Goal: Transaction & Acquisition: Download file/media

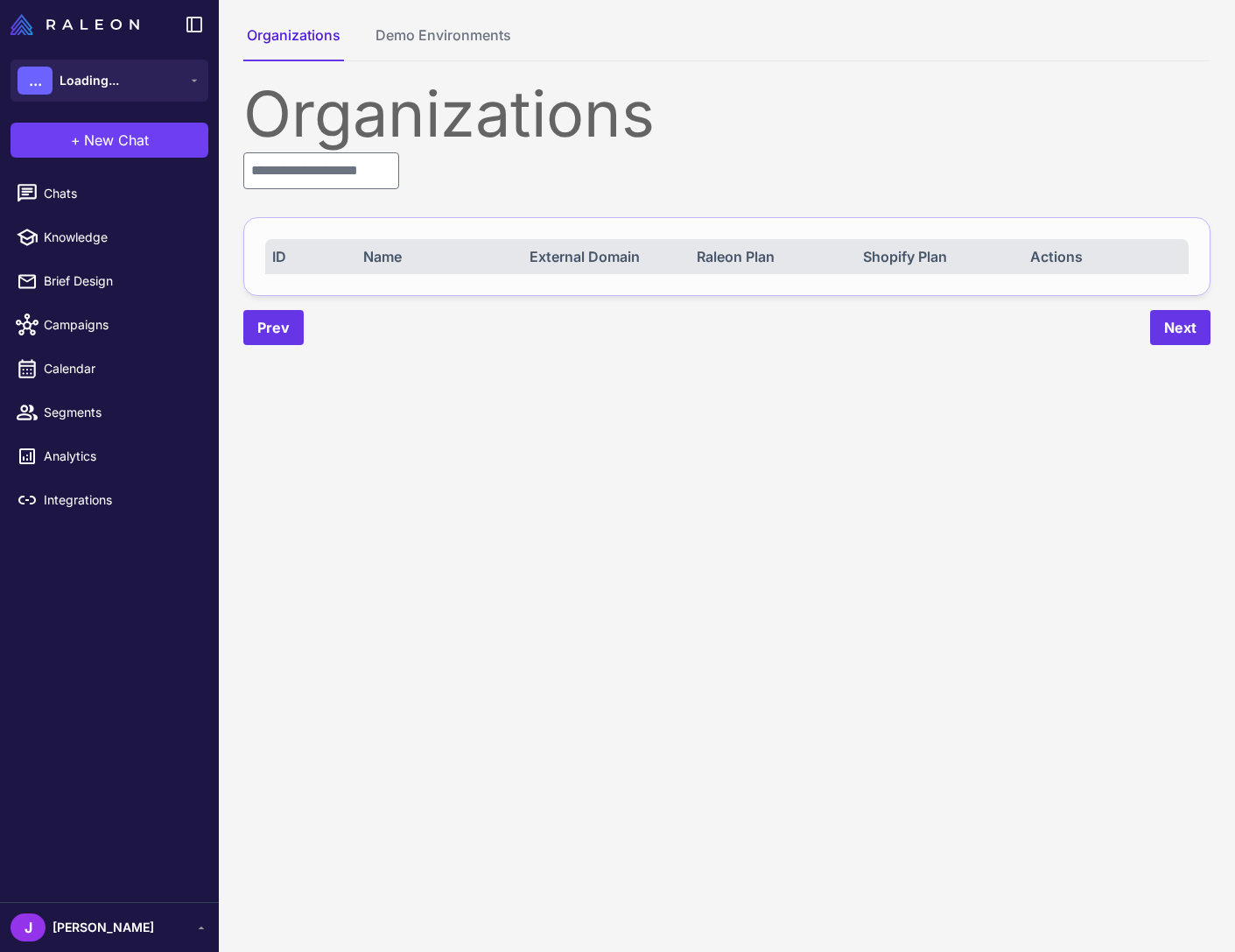
click at [315, 146] on div "Organizations ID Name External Domain Raleon Plan Shopify Plan Actions Prev Next" at bounding box center [727, 213] width 968 height 263
click at [299, 177] on input "text" at bounding box center [321, 170] width 156 height 37
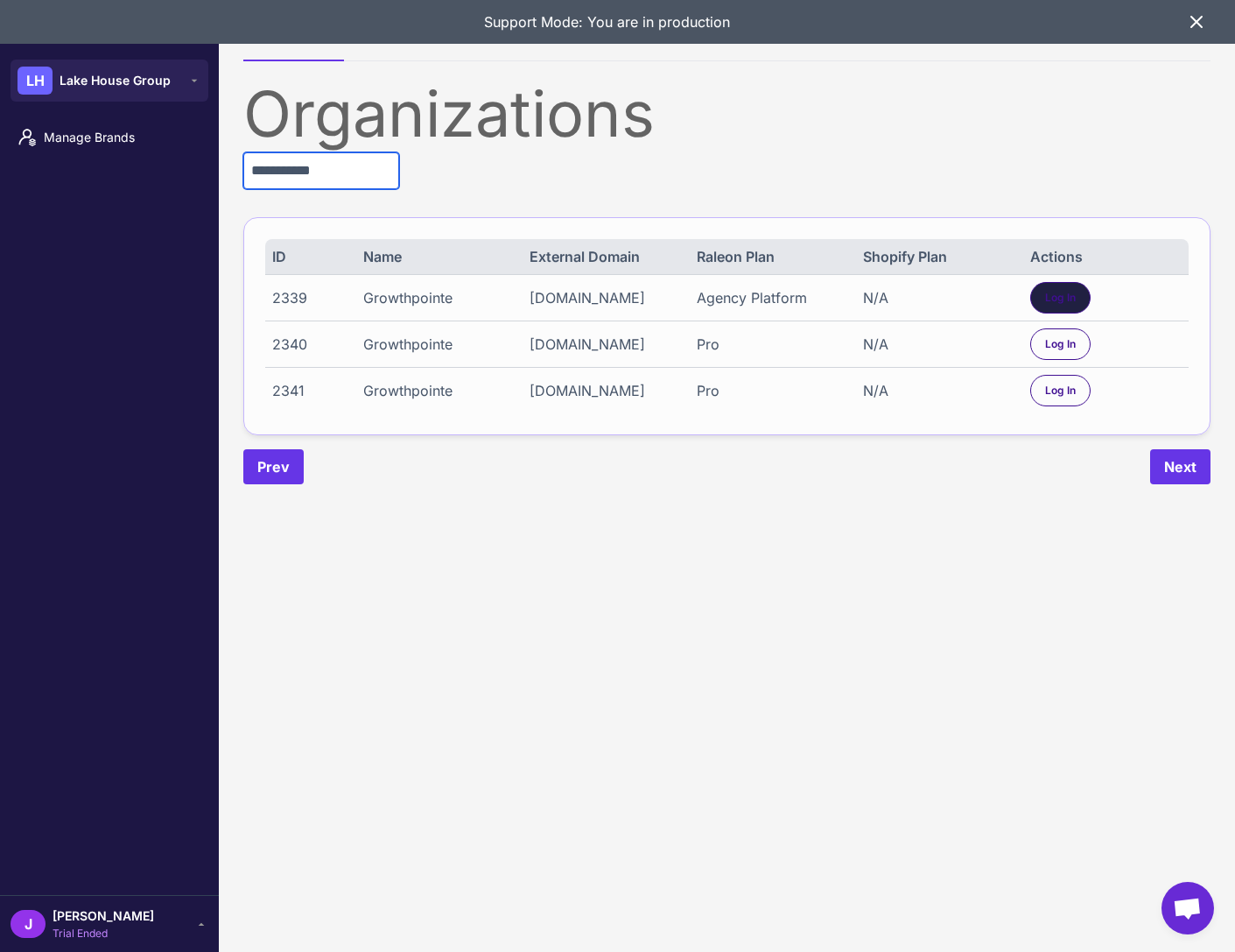
type input "**********"
click at [1040, 288] on div "Log In" at bounding box center [1060, 298] width 61 height 32
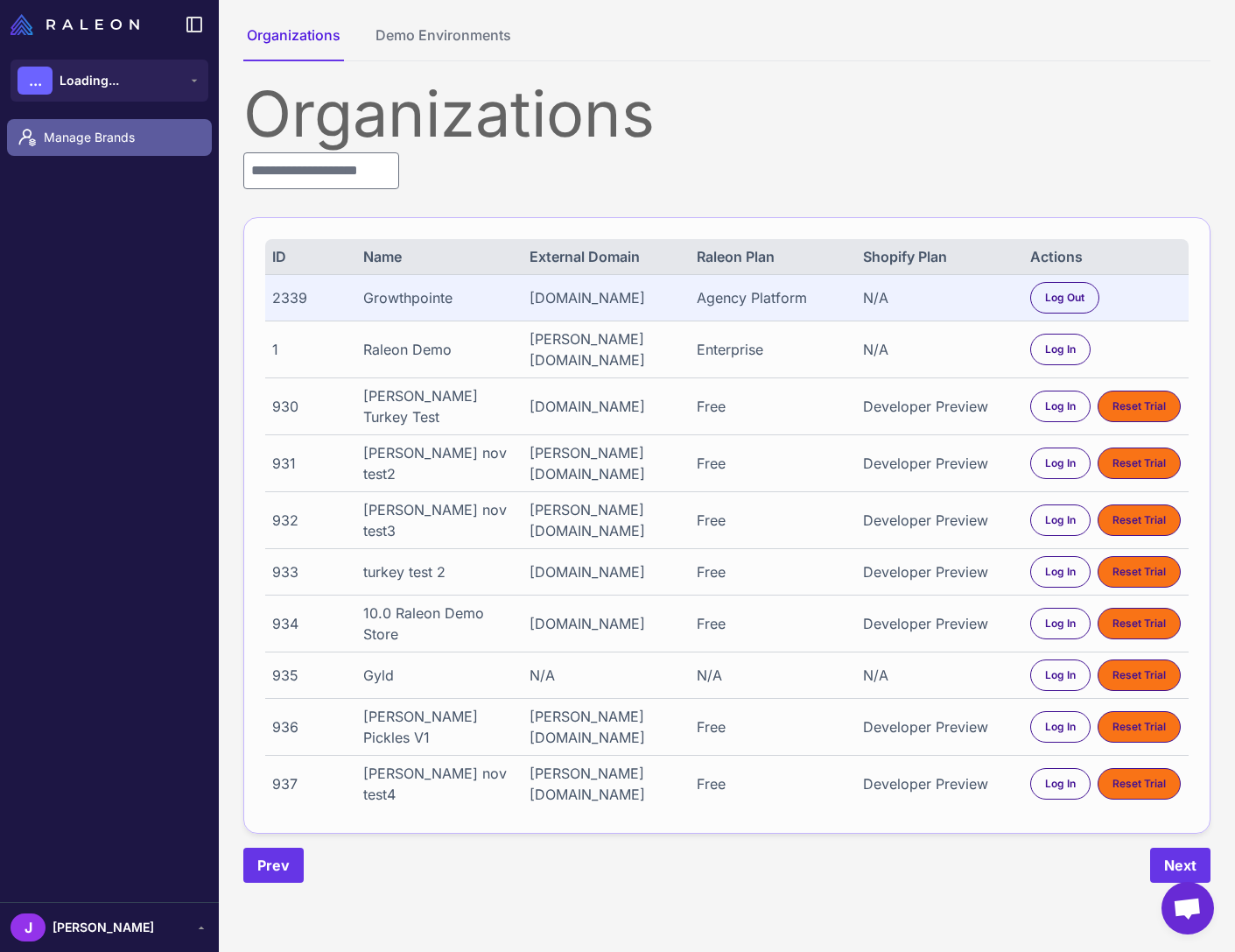
click at [109, 142] on span "Manage Brands" at bounding box center [120, 137] width 154 height 19
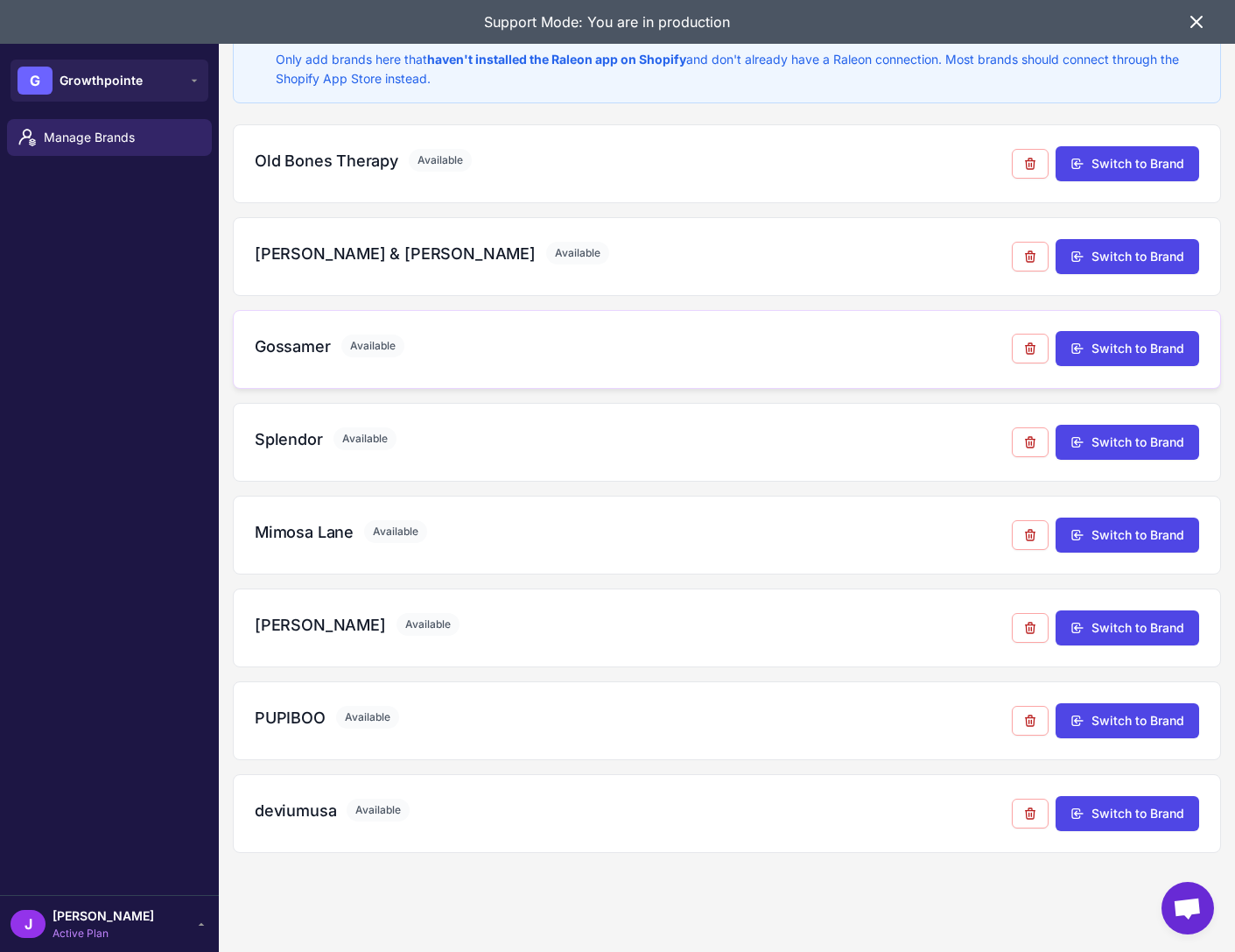
scroll to position [101, 0]
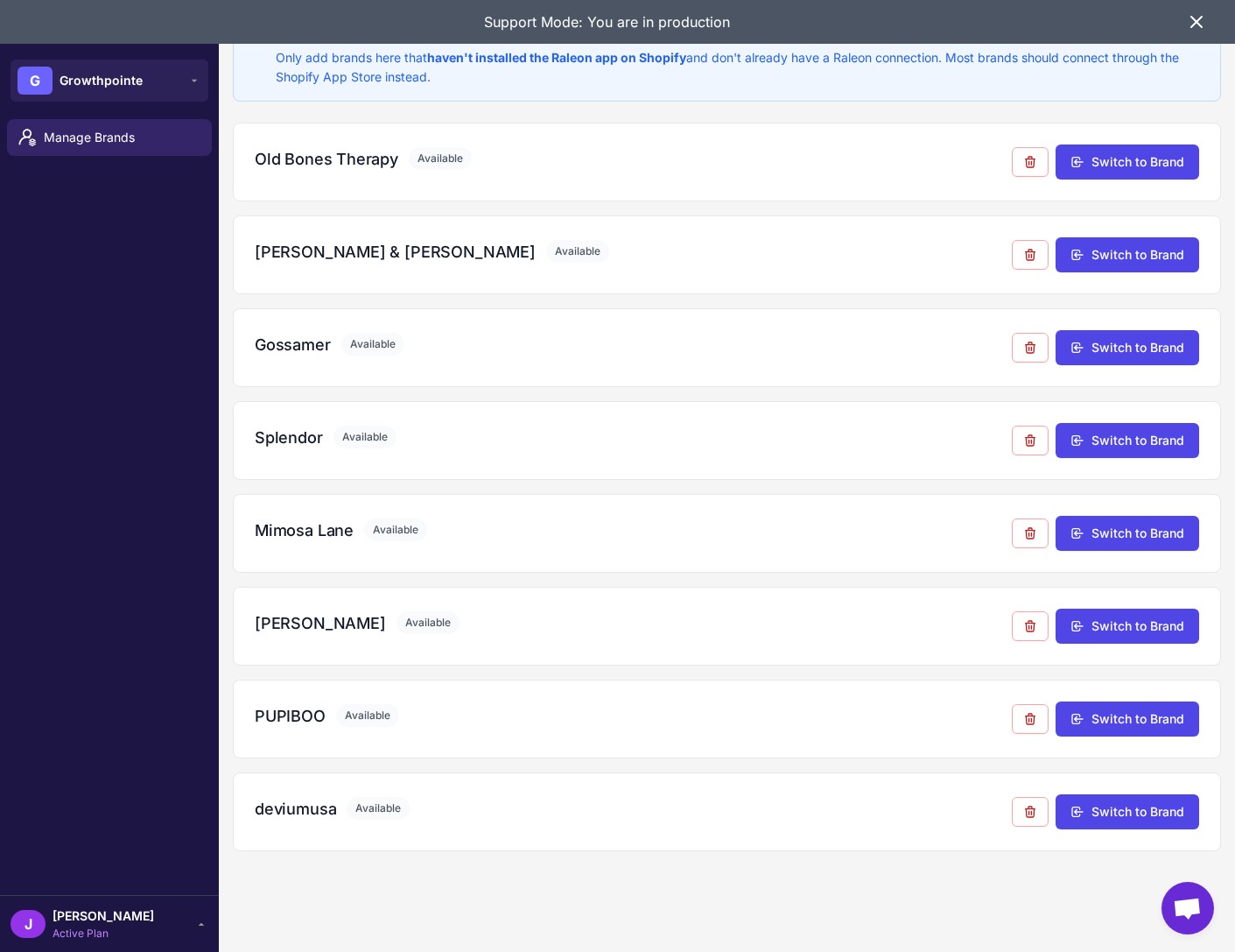
click at [80, 923] on span "[PERSON_NAME]" at bounding box center [103, 915] width 101 height 19
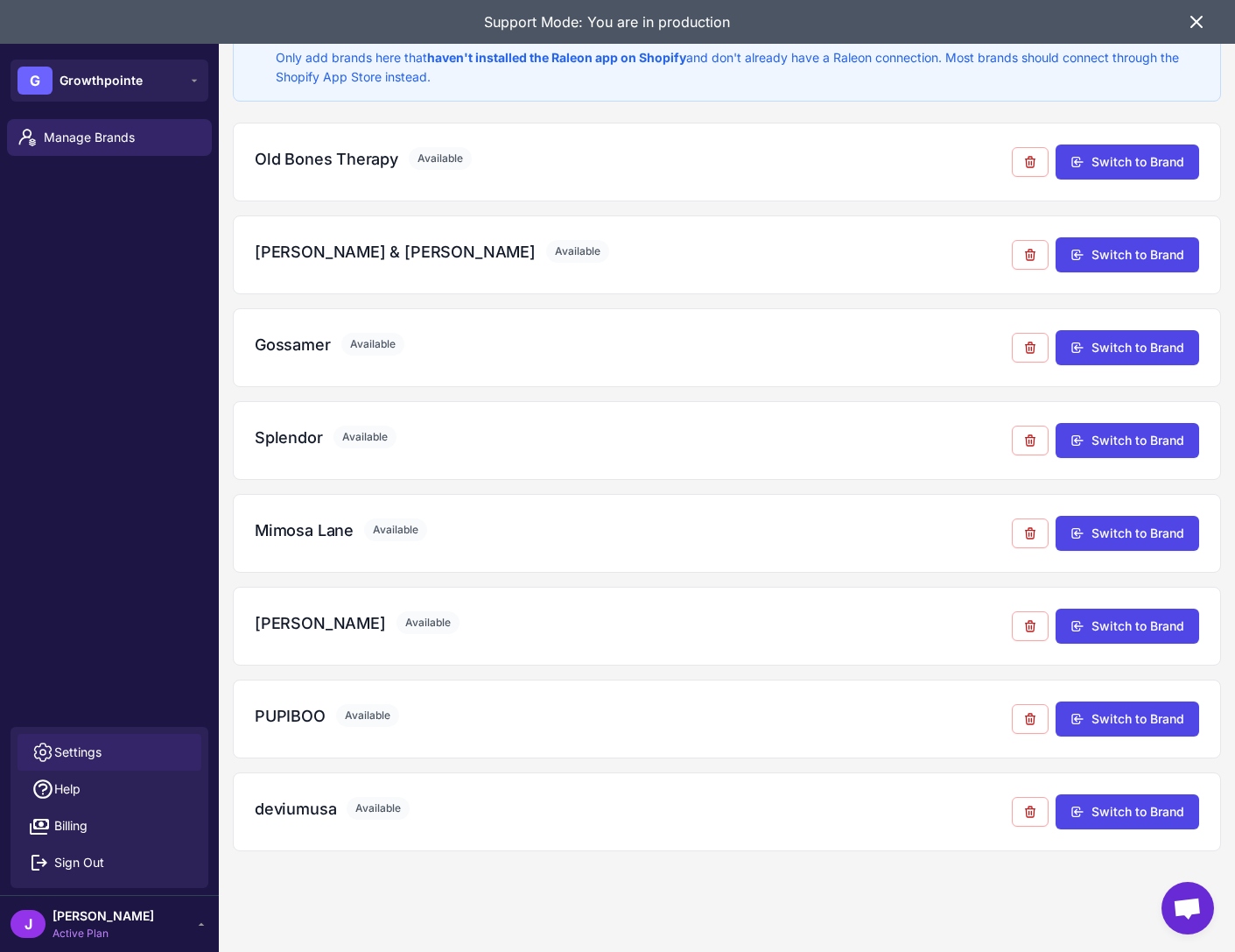
click at [78, 748] on span "Settings" at bounding box center [78, 751] width 48 height 19
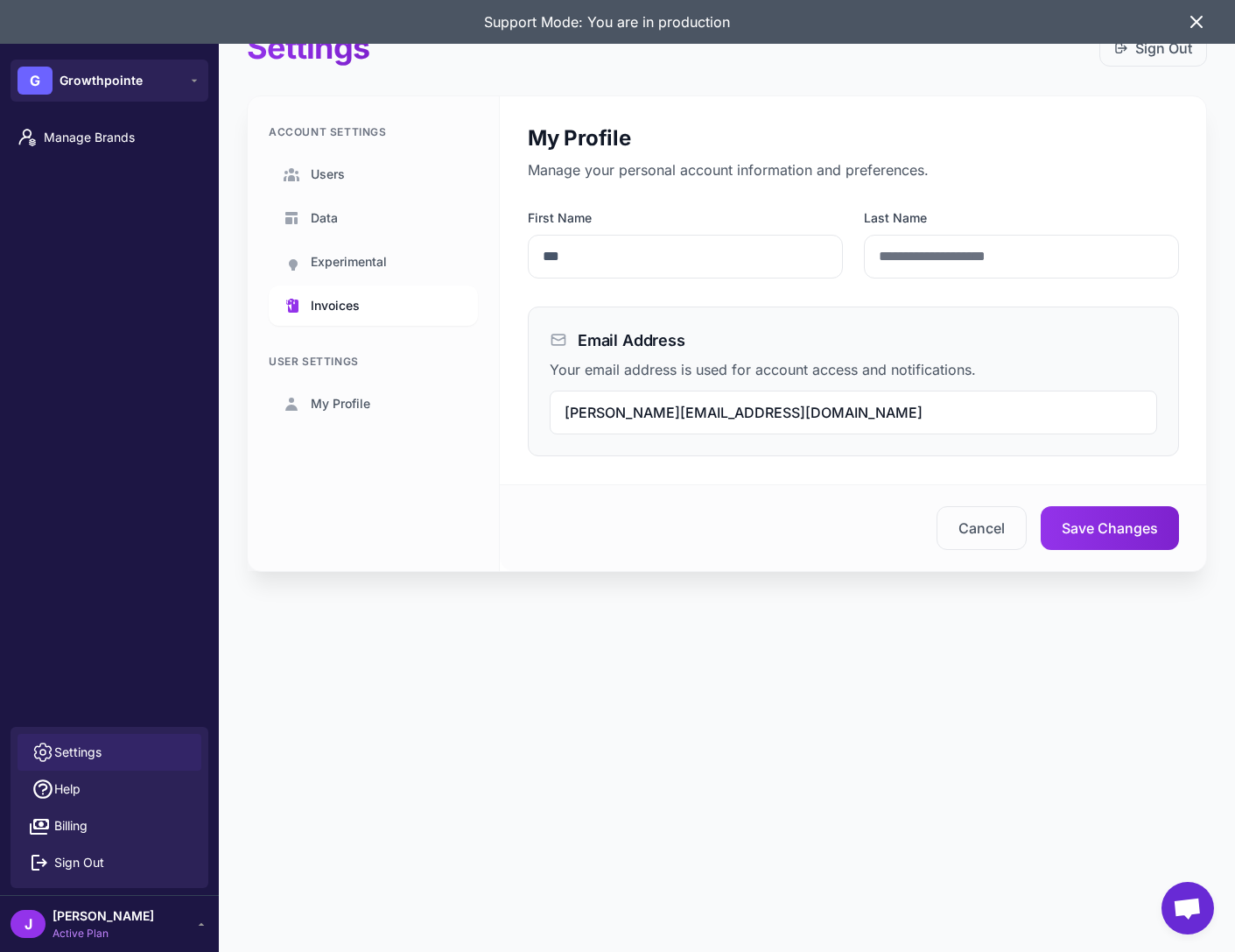
click at [335, 310] on span "Invoices" at bounding box center [335, 305] width 49 height 19
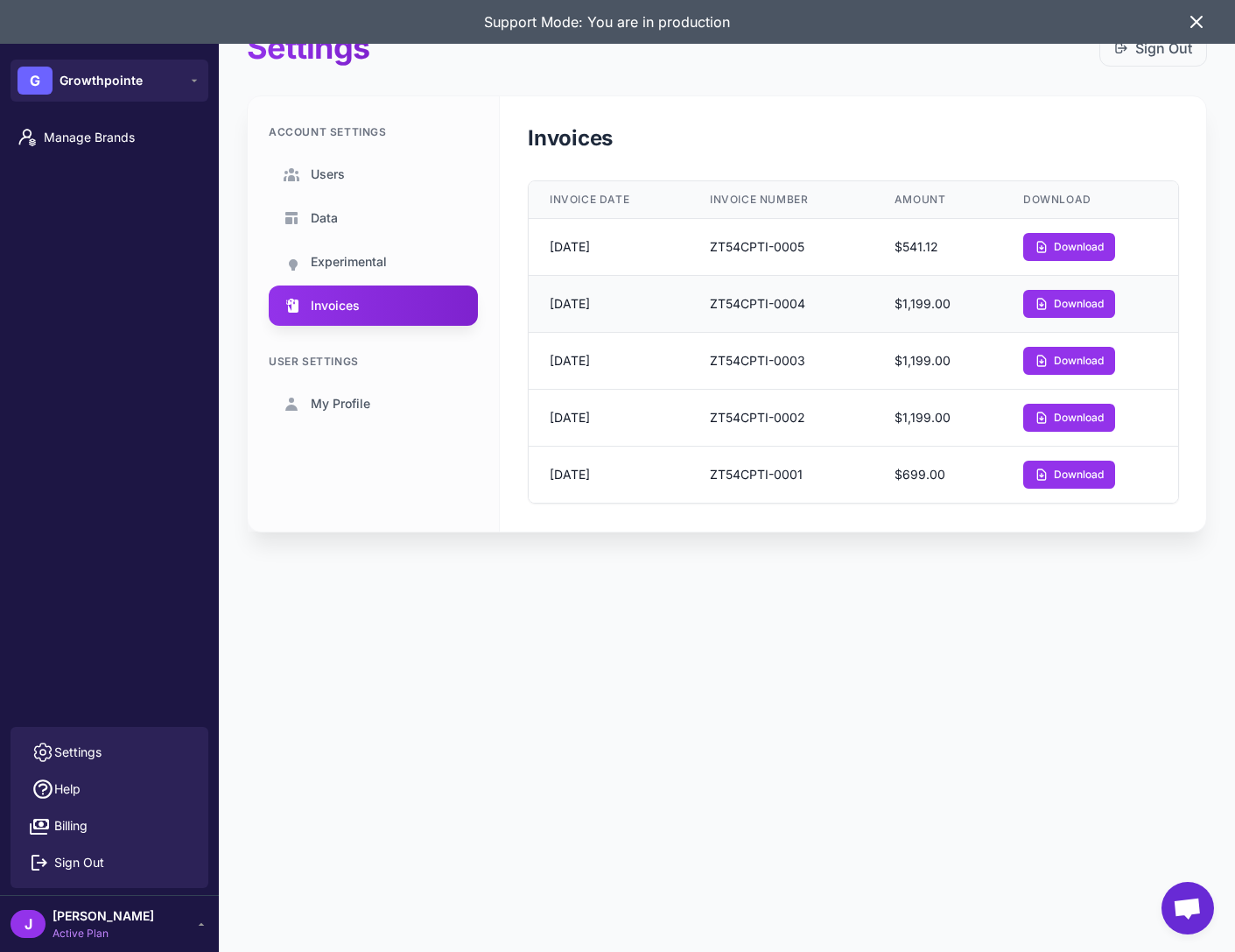
click at [602, 301] on td "September 13, 2025" at bounding box center [609, 303] width 160 height 57
click at [1080, 251] on button "Download" at bounding box center [1069, 247] width 92 height 28
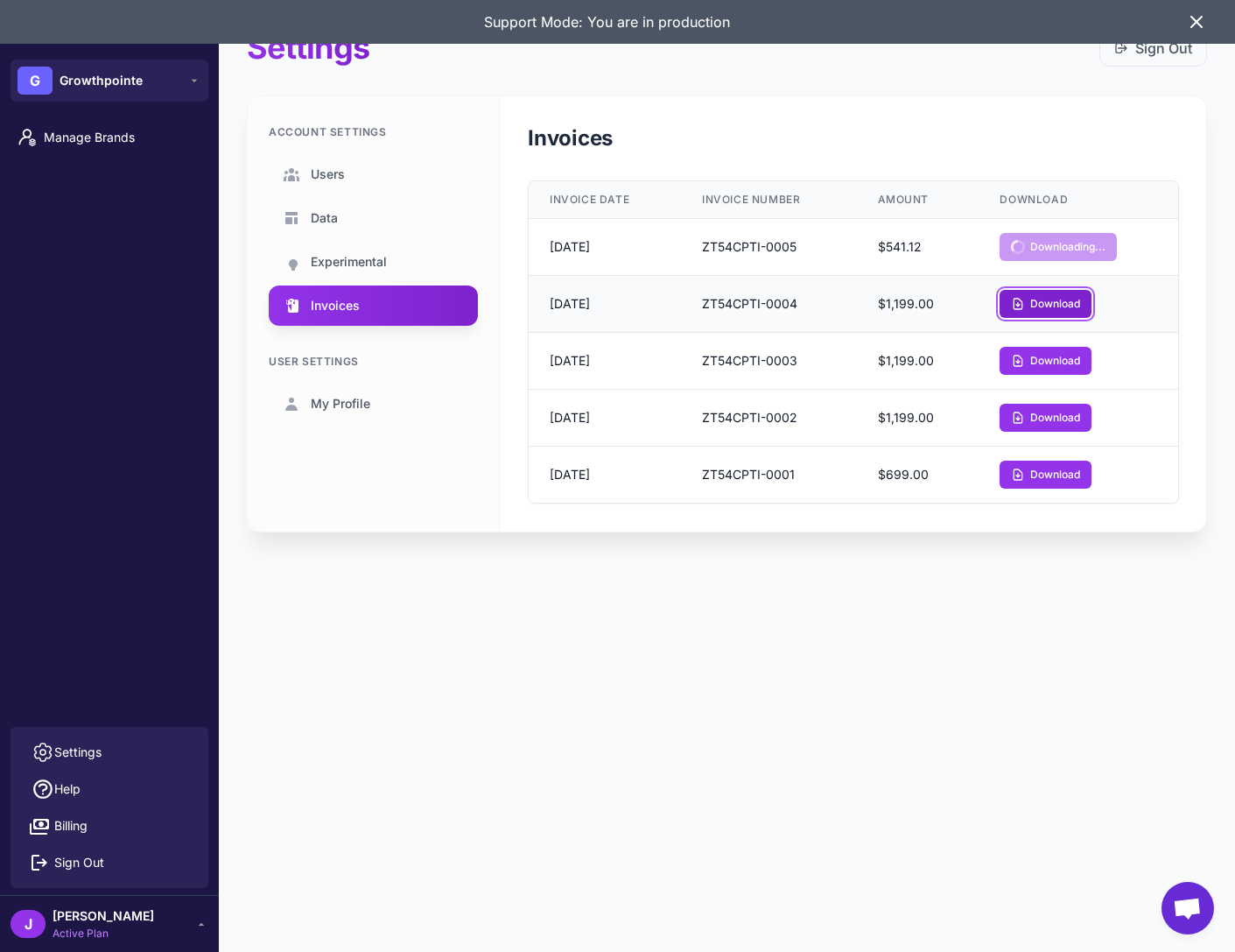
click at [1061, 304] on button "Download" at bounding box center [1045, 304] width 92 height 28
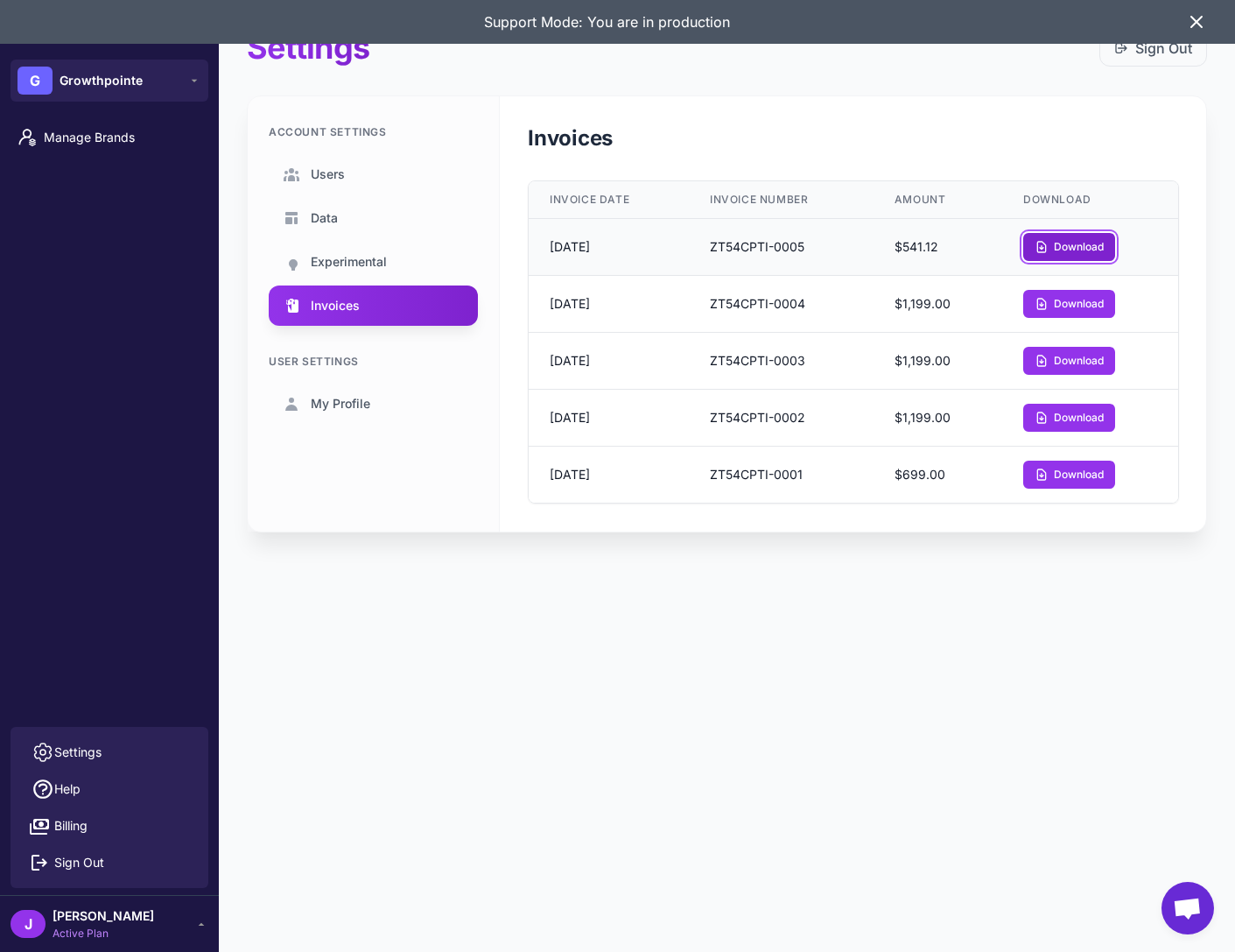
click at [1092, 246] on button "Download" at bounding box center [1069, 247] width 92 height 28
click at [1079, 301] on button "Download" at bounding box center [1069, 304] width 92 height 28
click at [1080, 299] on button "Download" at bounding box center [1069, 304] width 92 height 28
